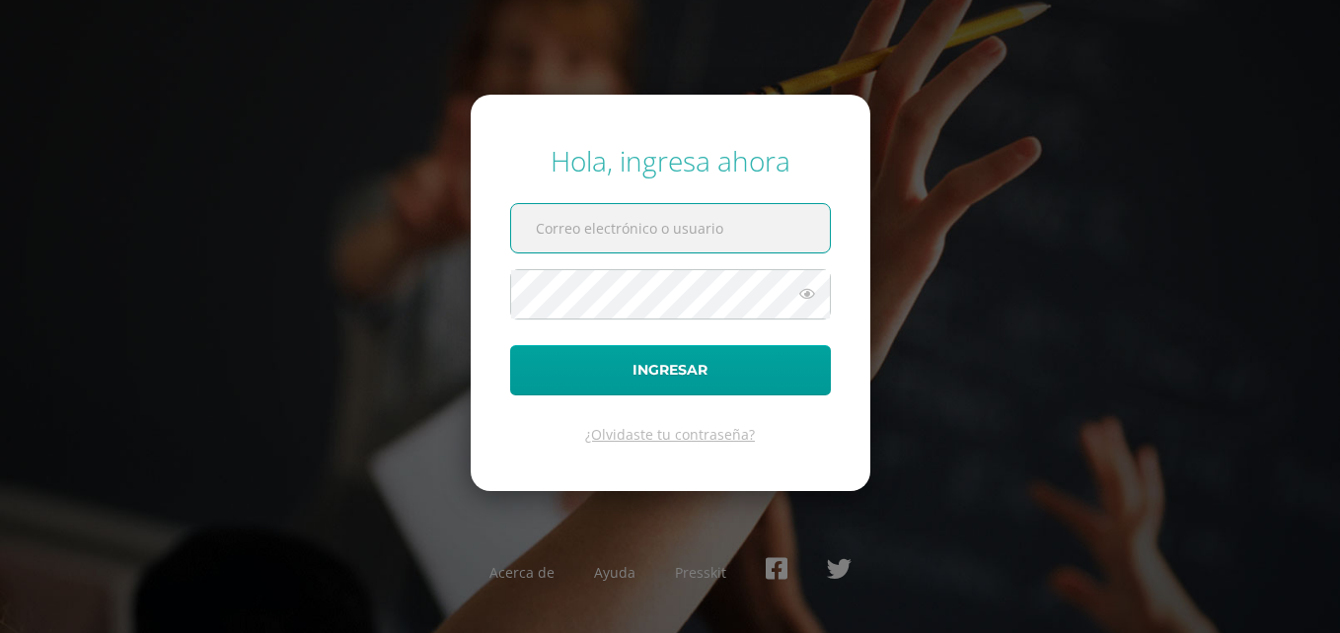
click at [631, 220] on input "text" at bounding box center [670, 228] width 319 height 48
type input "[EMAIL_ADDRESS][DOMAIN_NAME]"
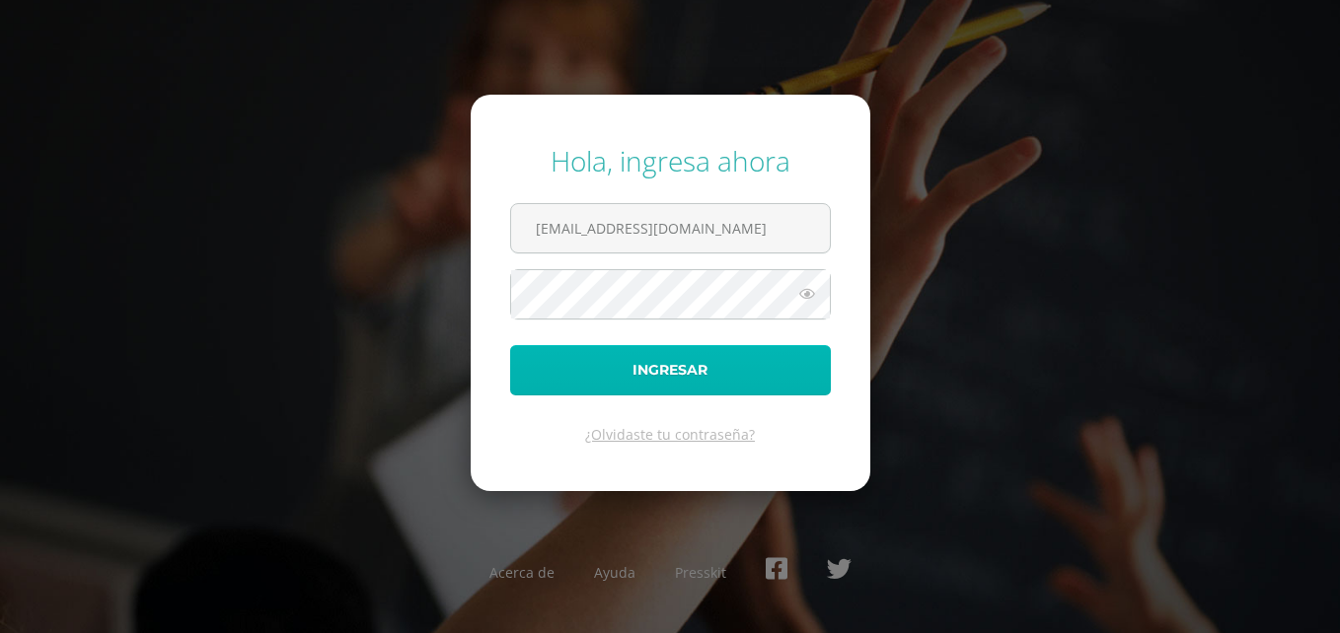
click at [751, 372] on button "Ingresar" at bounding box center [670, 370] width 321 height 50
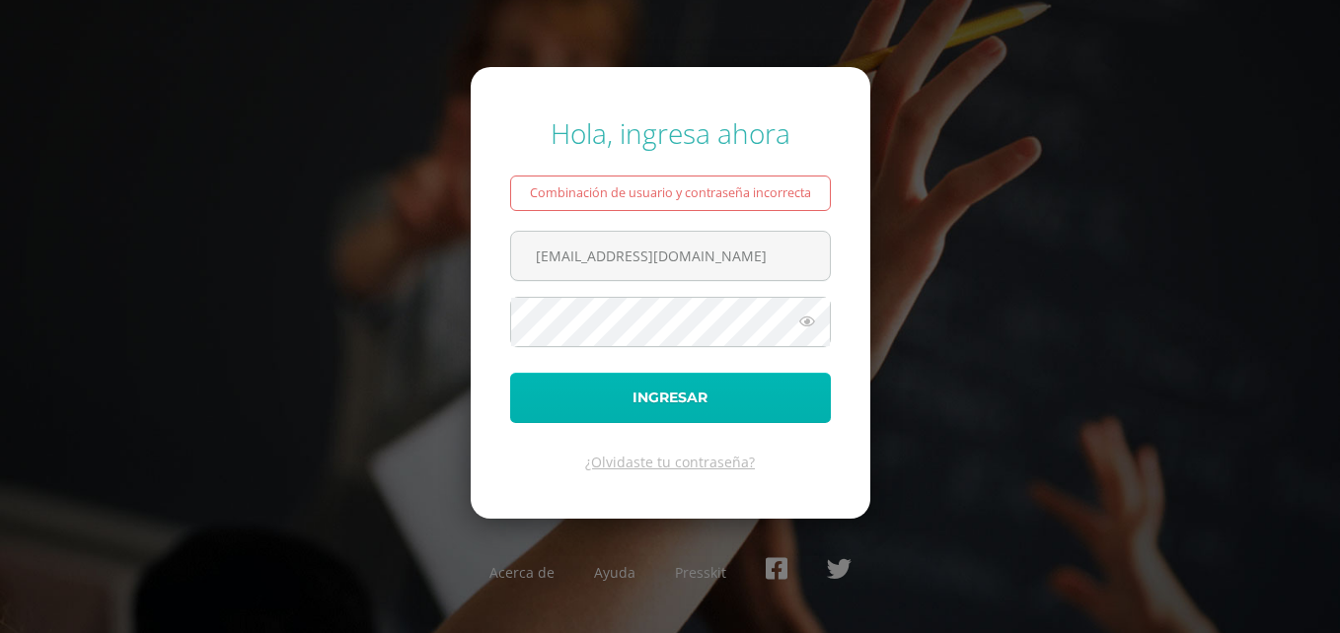
click at [582, 380] on button "Ingresar" at bounding box center [670, 398] width 321 height 50
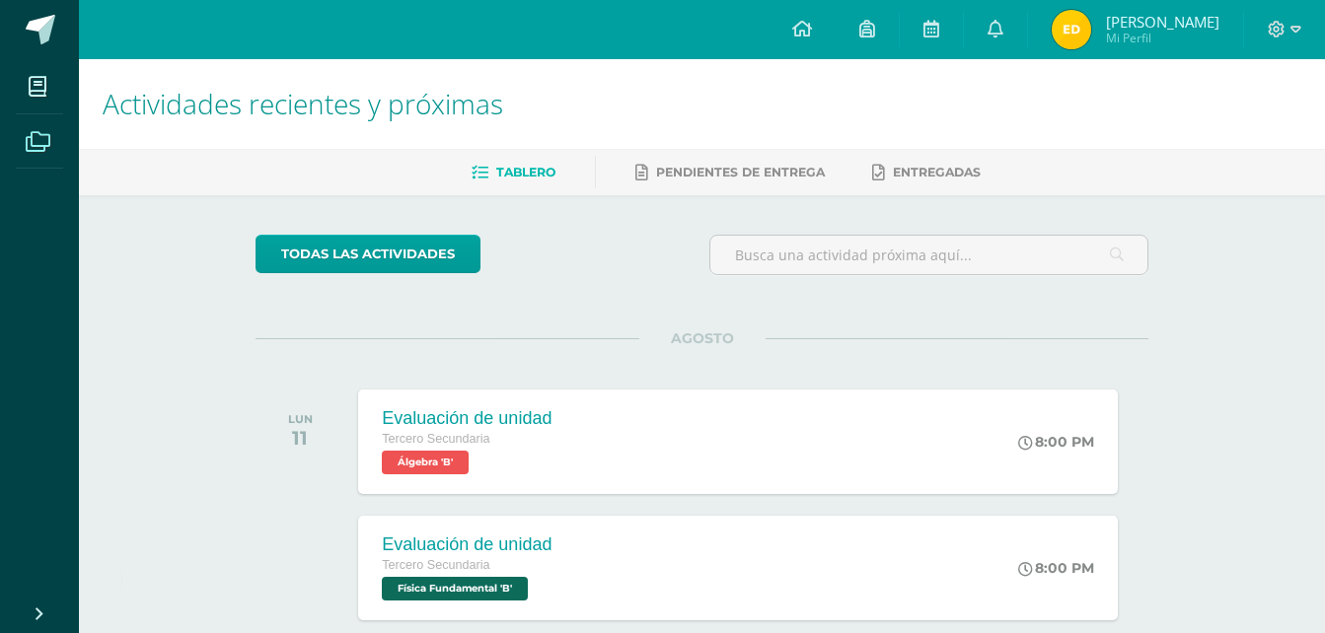
click at [31, 136] on icon at bounding box center [38, 142] width 25 height 20
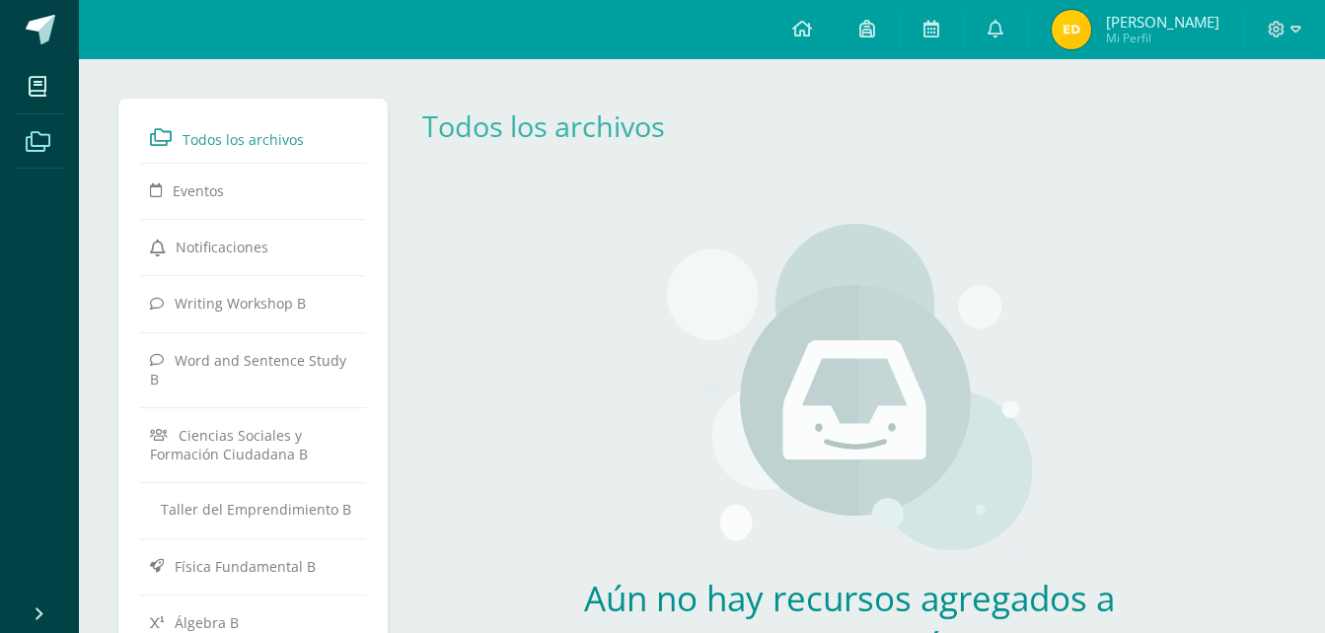
click at [47, 86] on span at bounding box center [38, 86] width 44 height 44
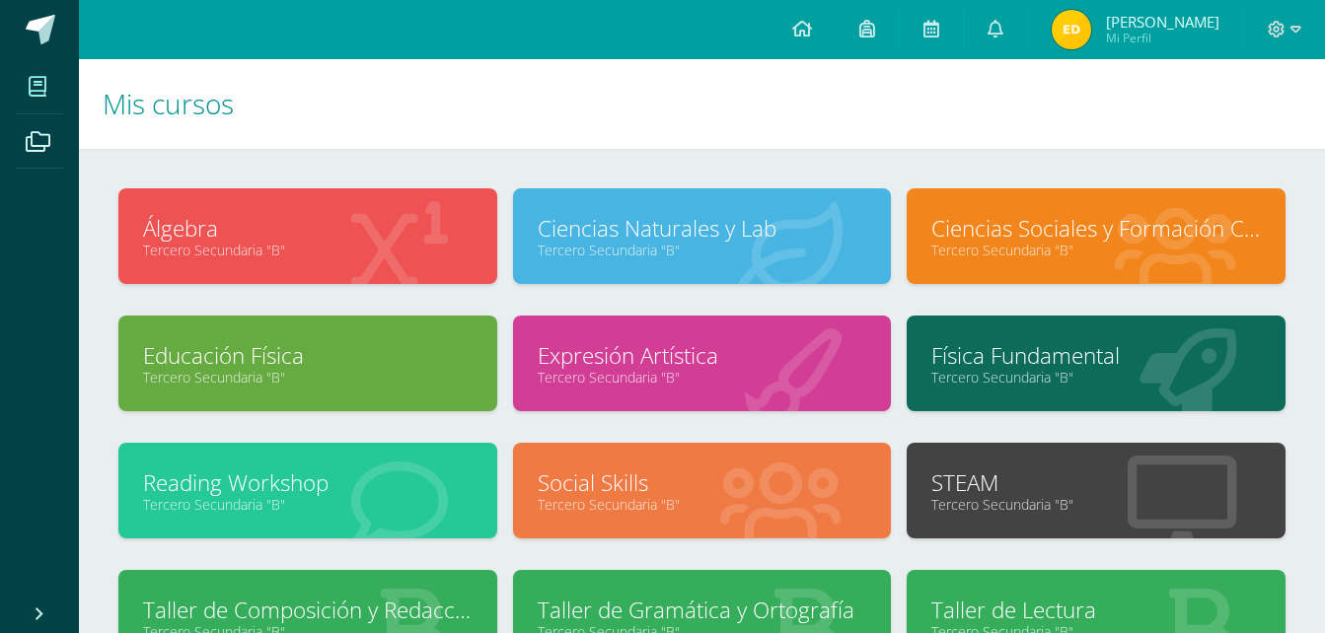
click at [425, 227] on link "Álgebra" at bounding box center [308, 228] width 330 height 31
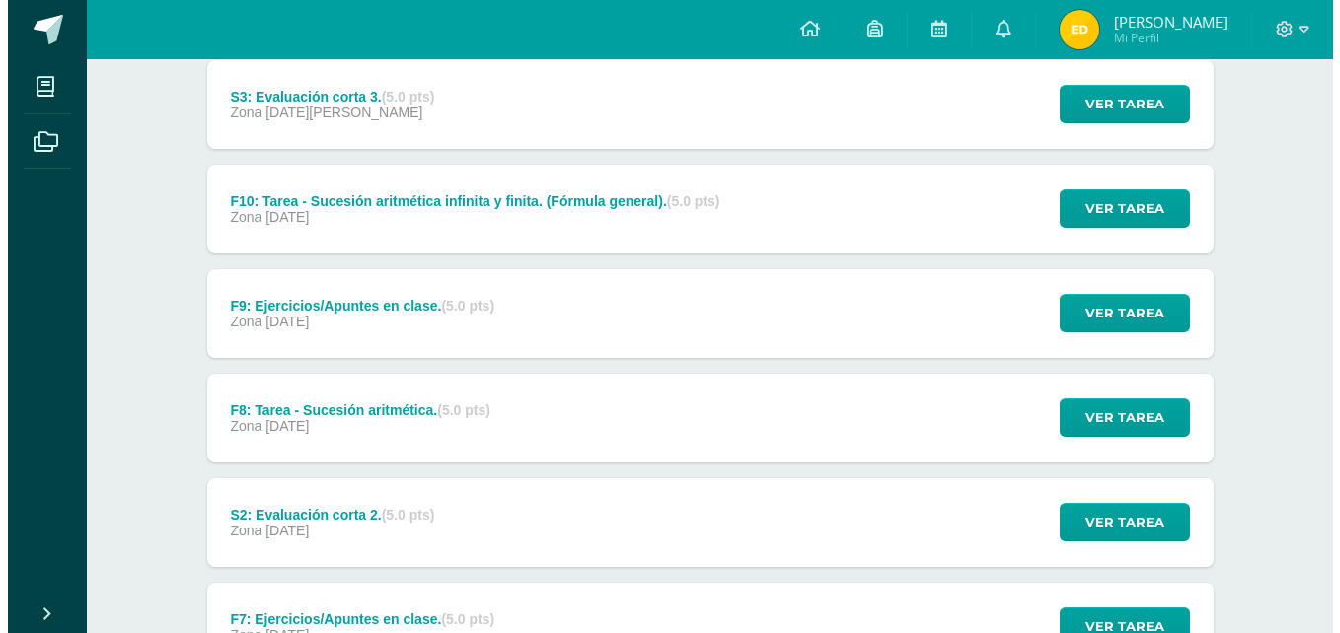
scroll to position [538, 0]
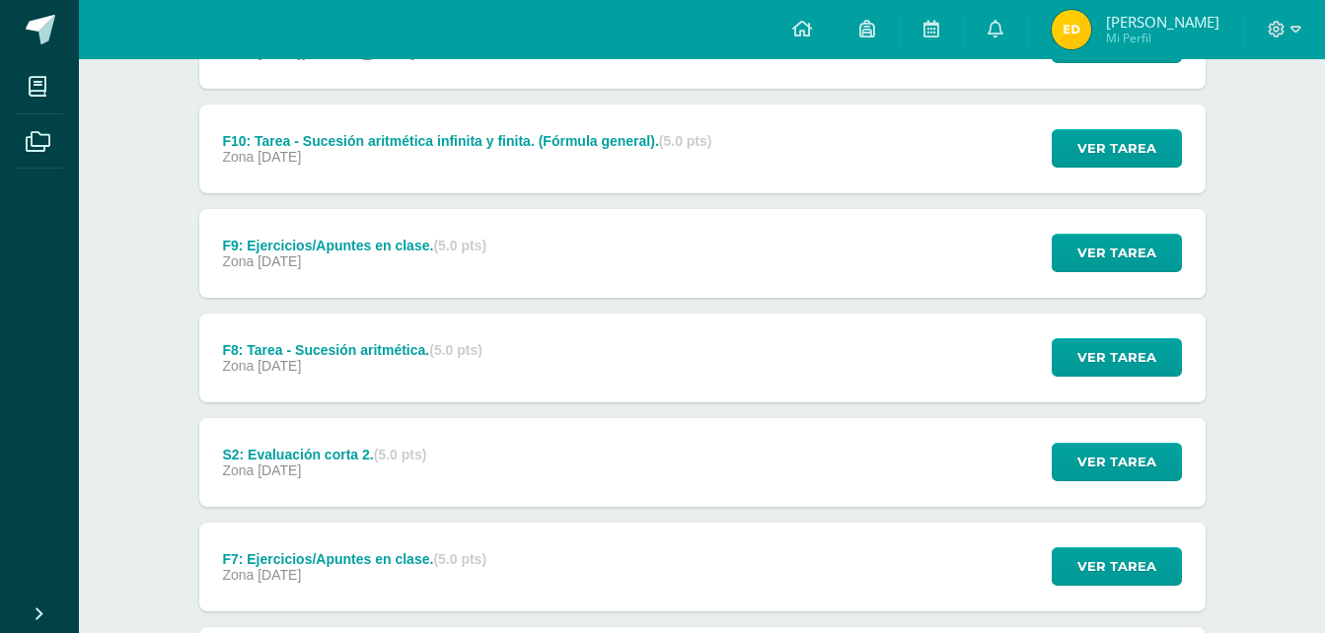
click at [496, 355] on div "F8: Tarea - Sucesión aritmética. (5.0 pts) Zona [DATE]" at bounding box center [352, 358] width 307 height 89
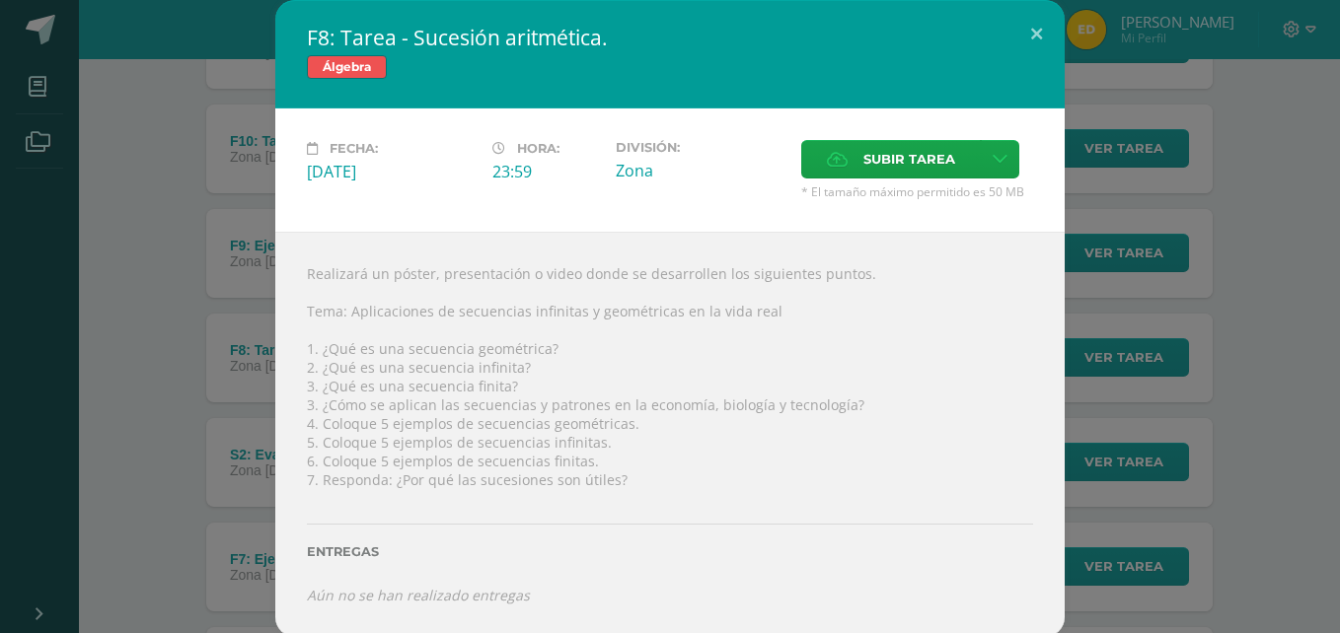
click at [1156, 350] on div "F8: Tarea - Sucesión aritmética. Álgebra Fecha: [DATE][PERSON_NAME]: 23:59 Divi…" at bounding box center [670, 318] width 1324 height 637
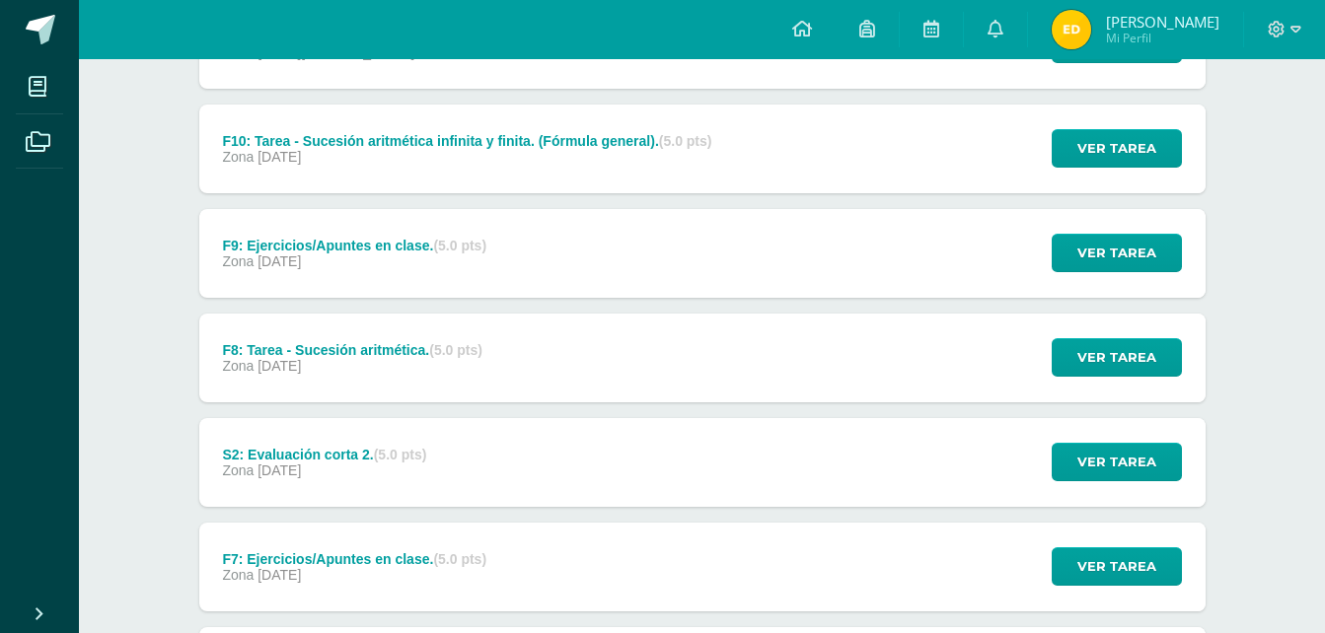
click at [474, 164] on div "Zona [DATE]" at bounding box center [466, 157] width 489 height 16
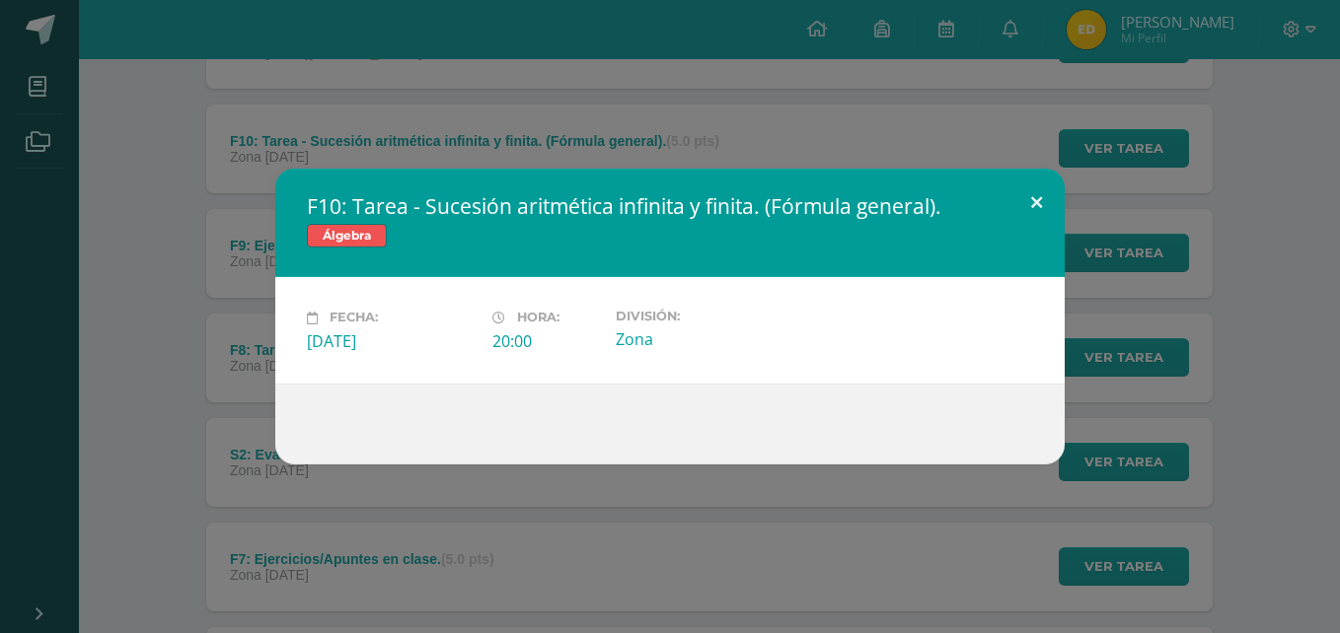
click at [1038, 203] on button at bounding box center [1036, 202] width 56 height 67
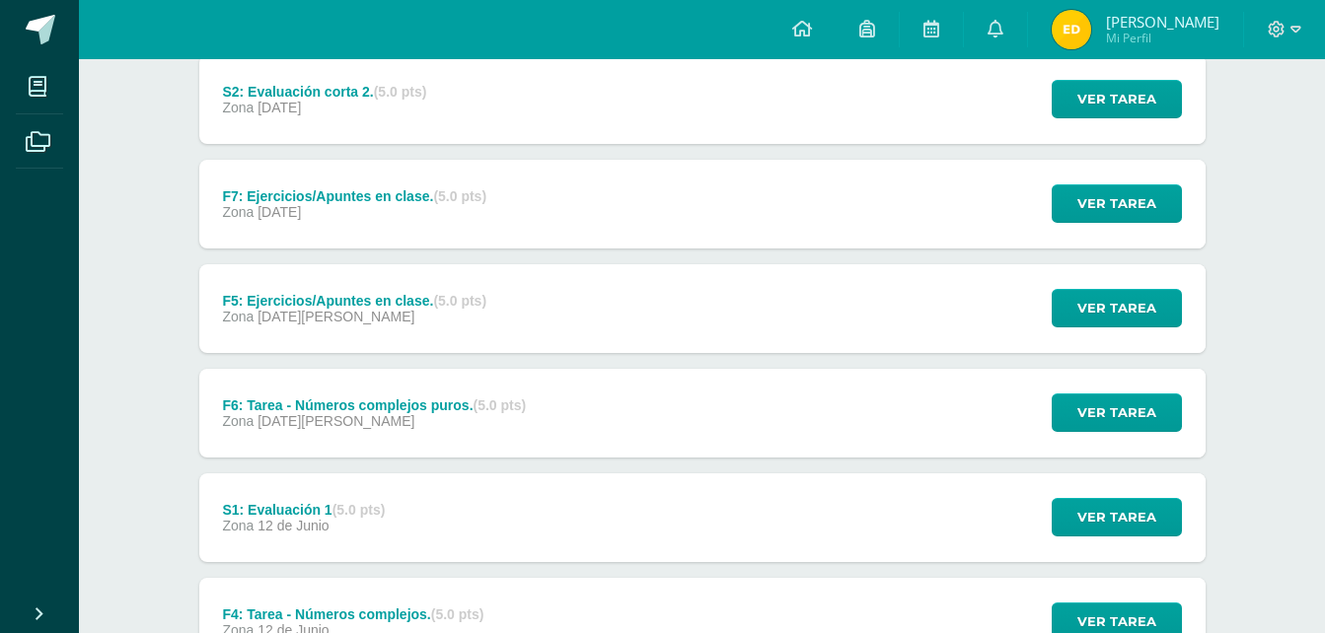
scroll to position [1024, 0]
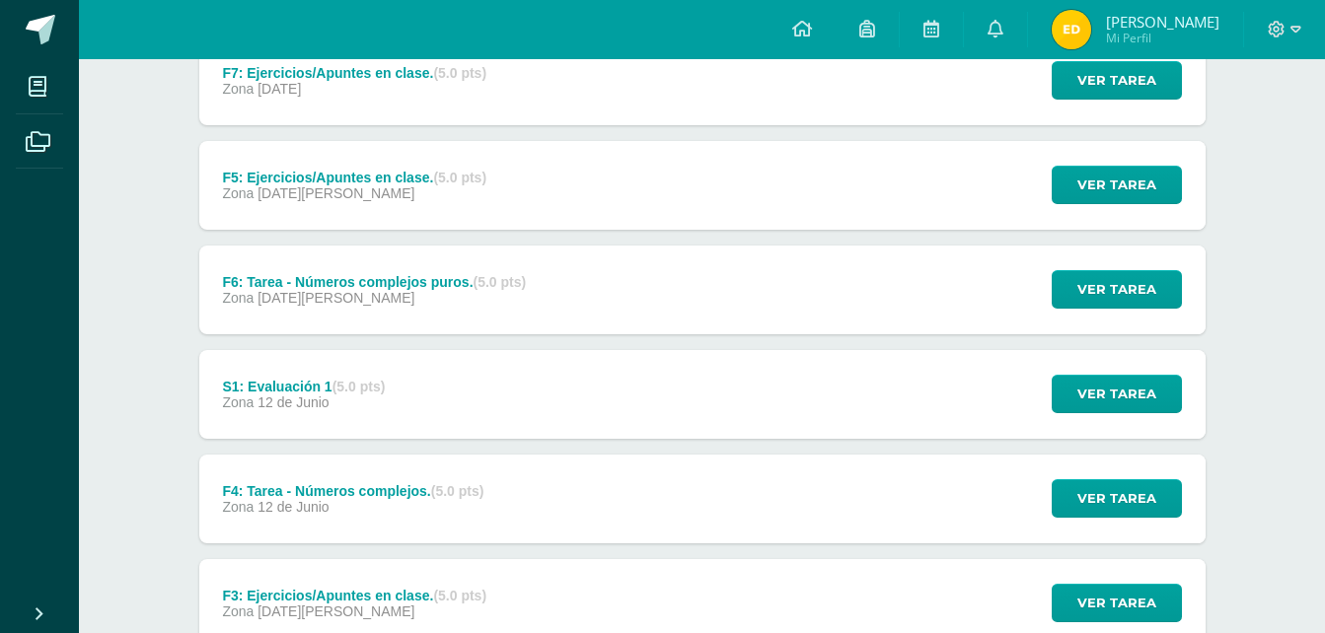
click at [351, 530] on div "F4: Tarea - Números complejos. (5.0 pts) Zona [DATE][PERSON_NAME]" at bounding box center [353, 499] width 309 height 89
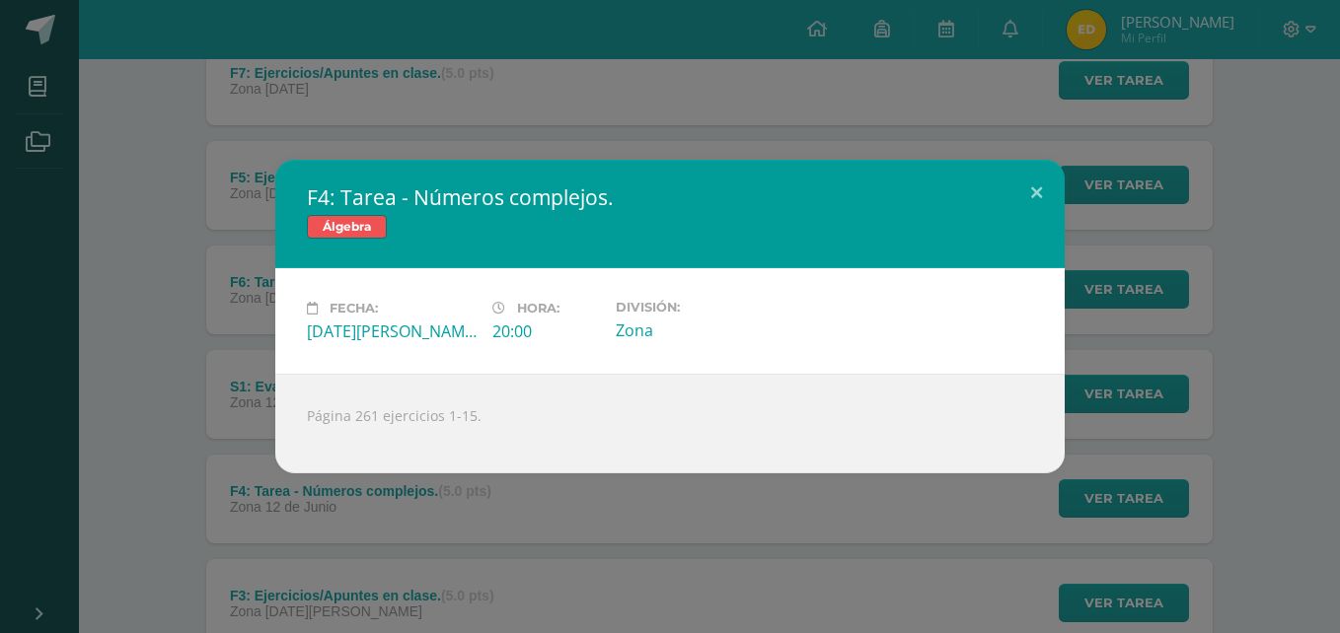
click at [351, 530] on div "F4: Tarea - Números complejos. Álgebra Fecha: [DATE][PERSON_NAME] Hora: 20:00 D…" at bounding box center [670, 316] width 1340 height 633
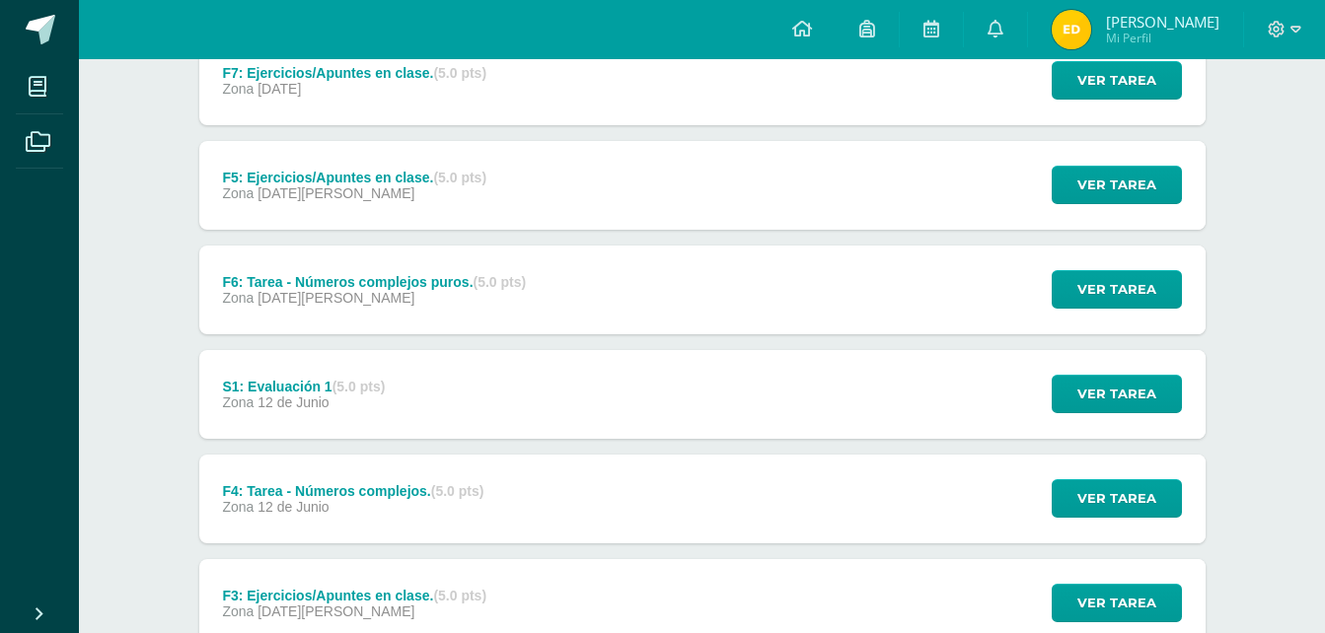
click at [452, 286] on div "F6: Tarea - Números complejos puros. (5.0 pts)" at bounding box center [374, 282] width 304 height 16
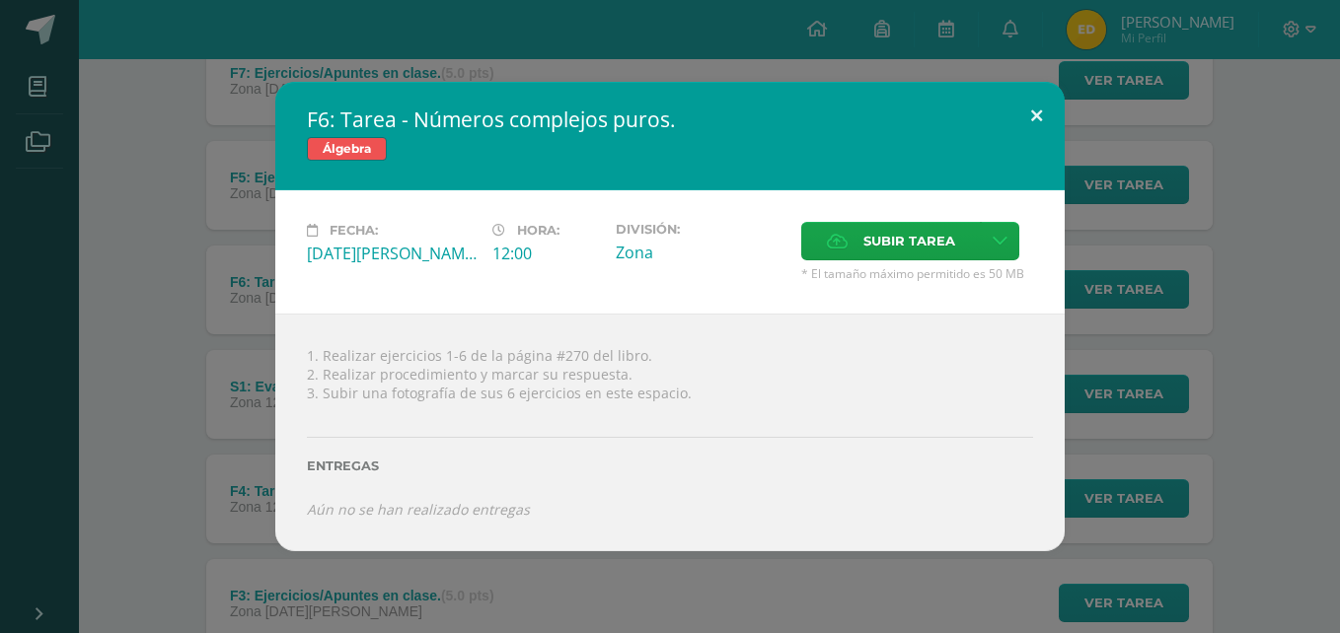
click at [1038, 117] on button at bounding box center [1036, 115] width 56 height 67
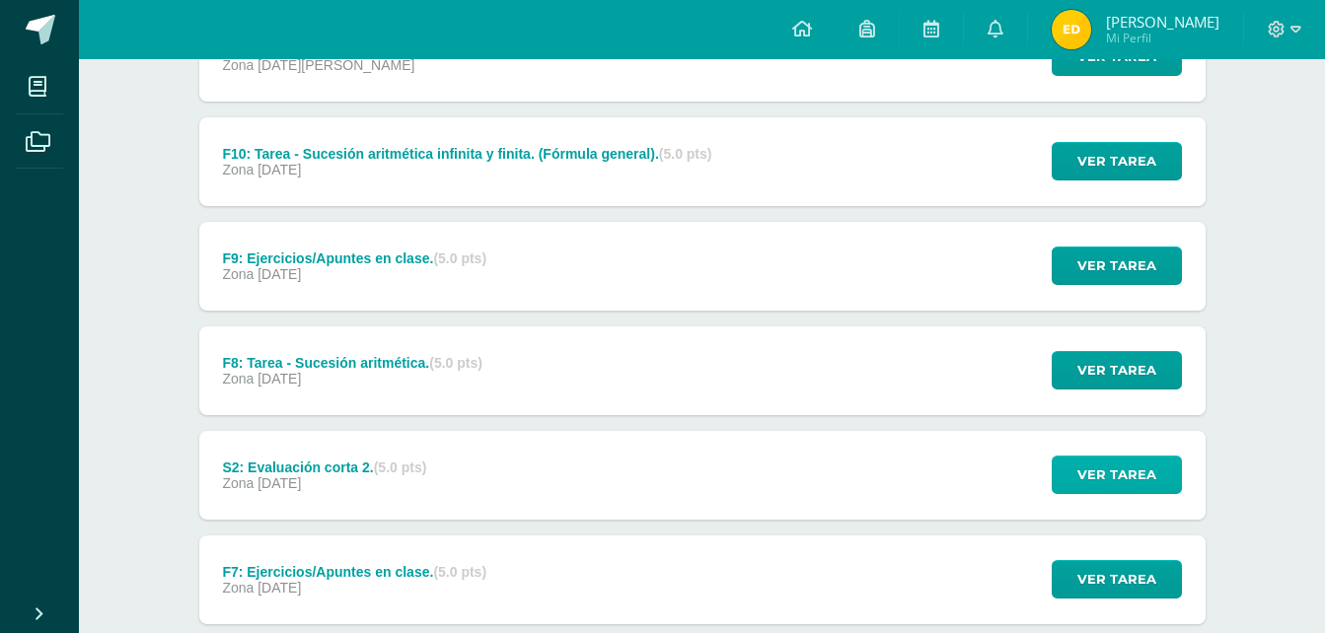
scroll to position [521, 0]
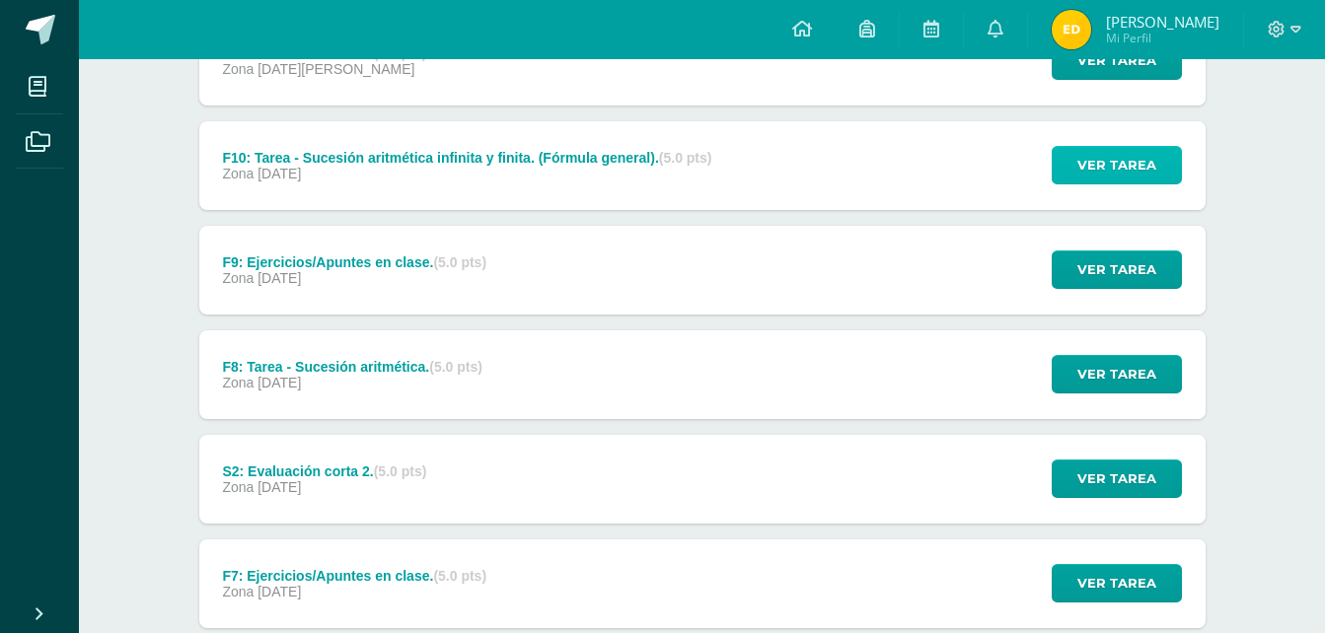
click at [1125, 163] on span "Ver tarea" at bounding box center [1116, 165] width 79 height 37
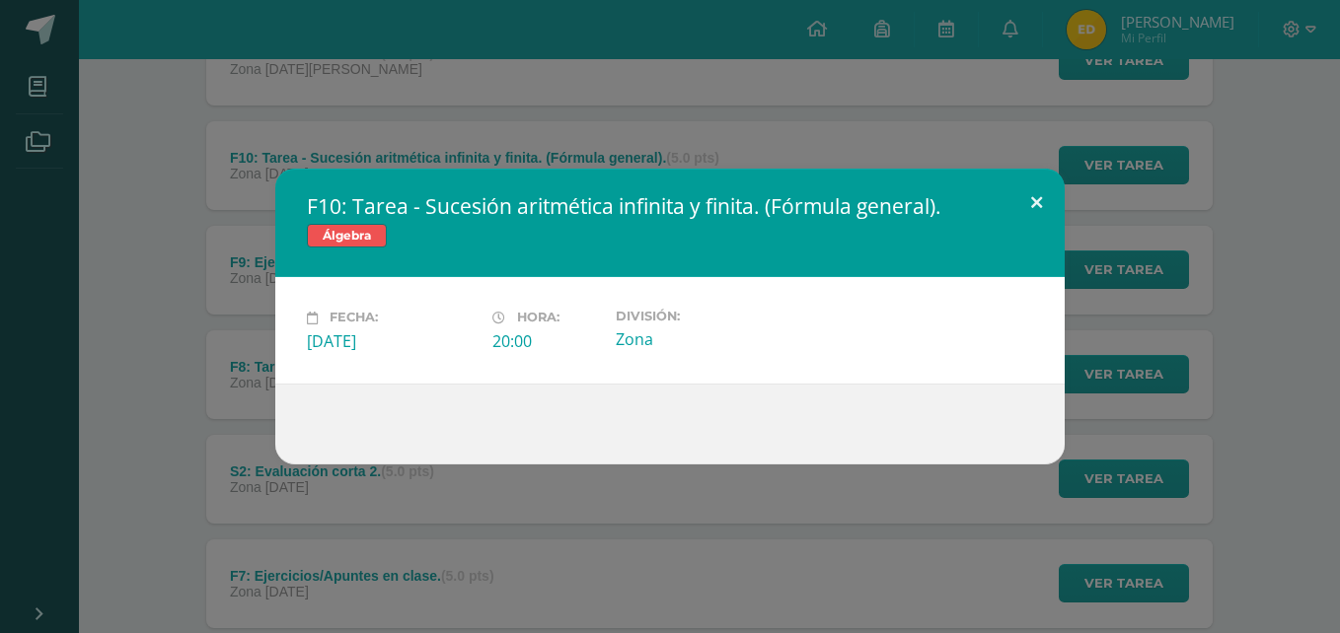
click at [1014, 200] on button at bounding box center [1036, 202] width 56 height 67
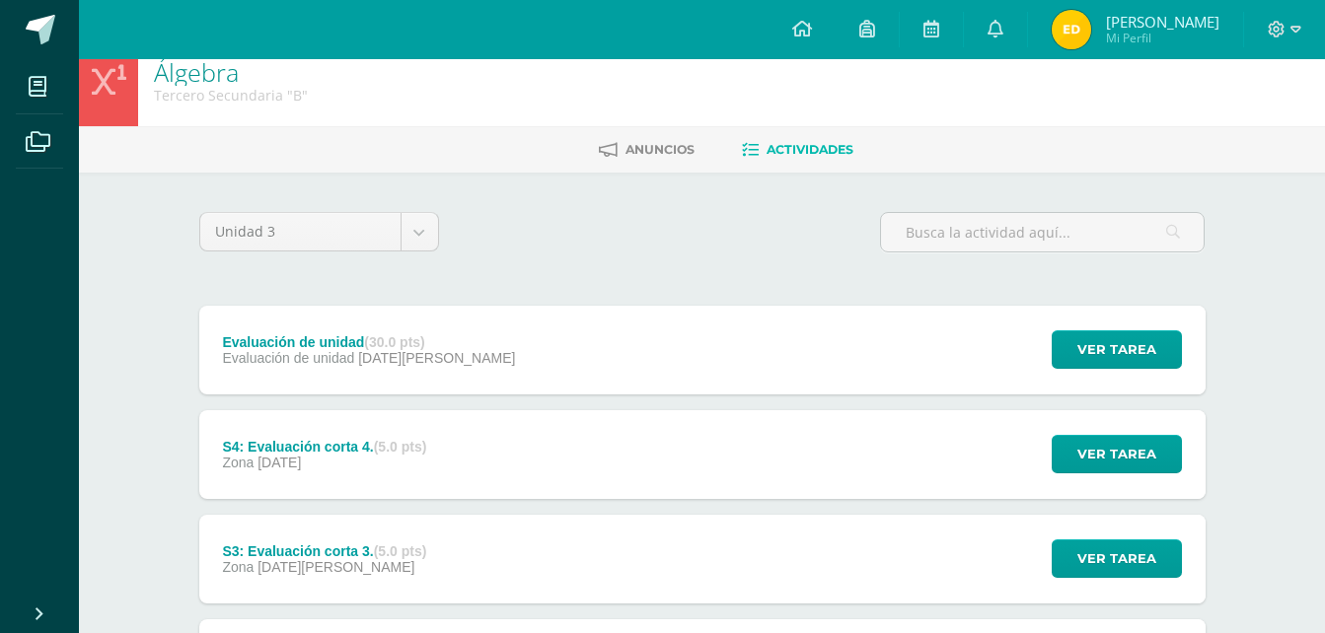
scroll to position [0, 0]
